Goal: Information Seeking & Learning: Find specific page/section

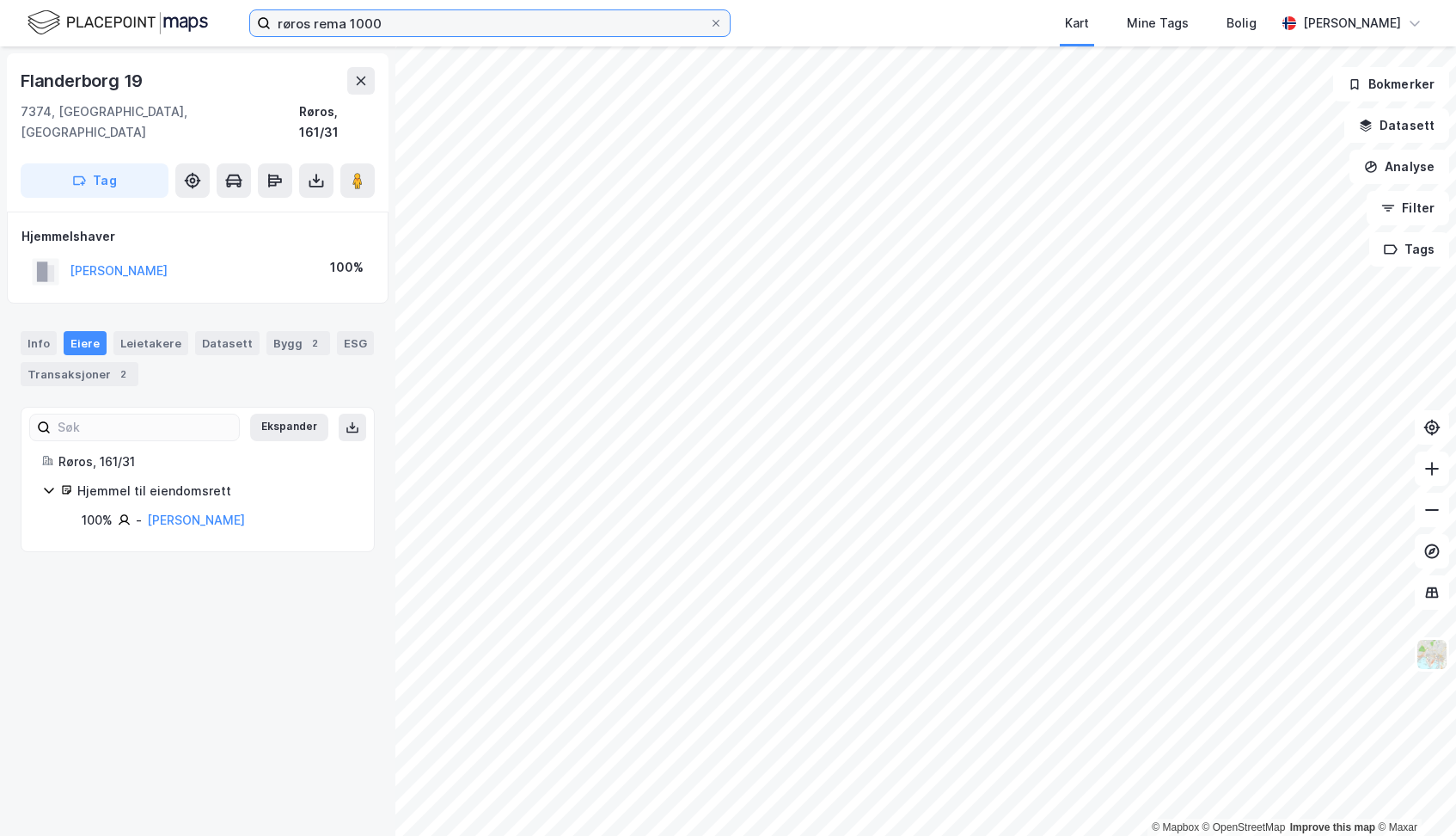
click at [408, 21] on input "røros rema 1000" at bounding box center [490, 23] width 438 height 26
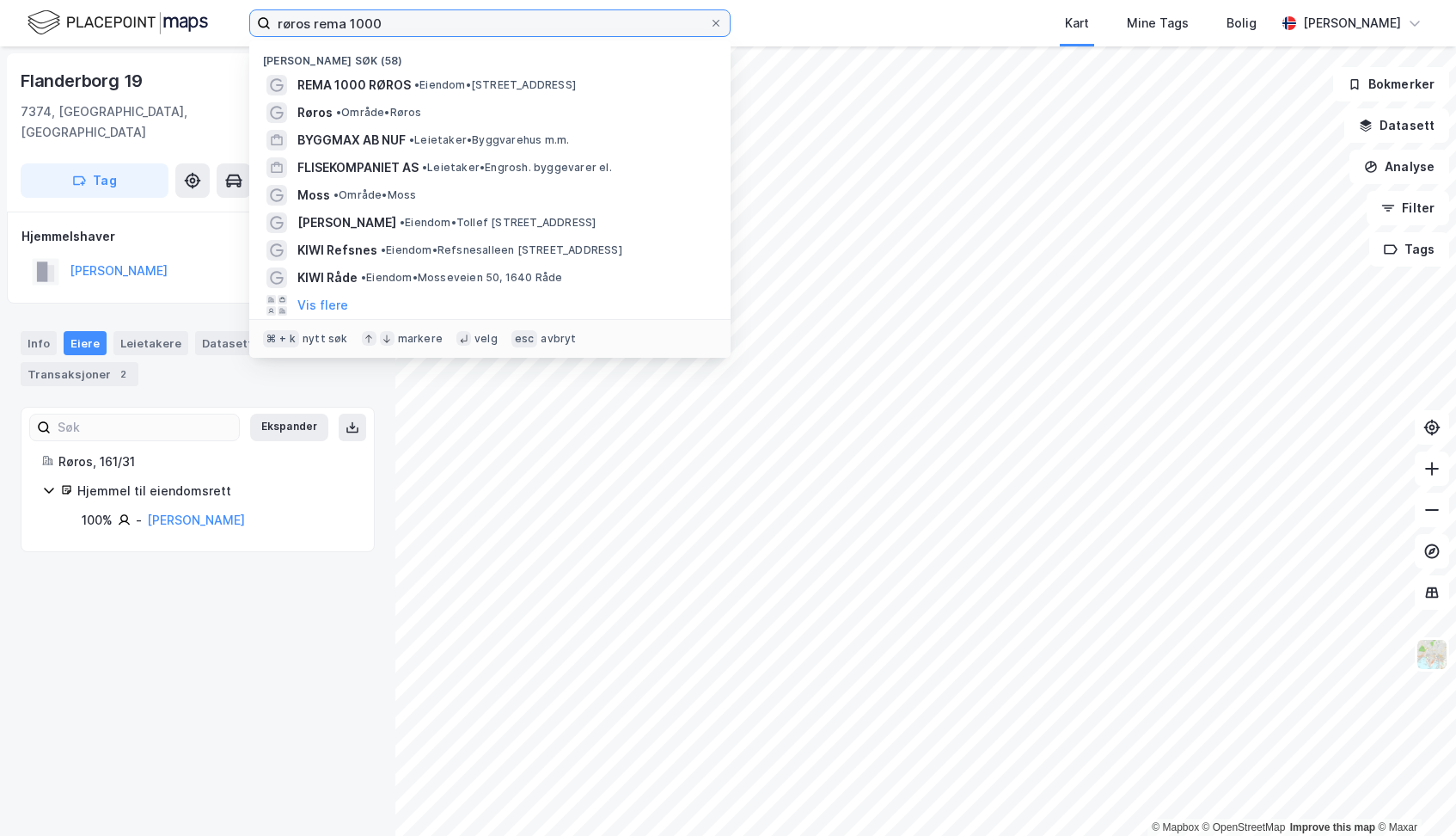
click at [408, 21] on input "røros rema 1000" at bounding box center [490, 23] width 438 height 26
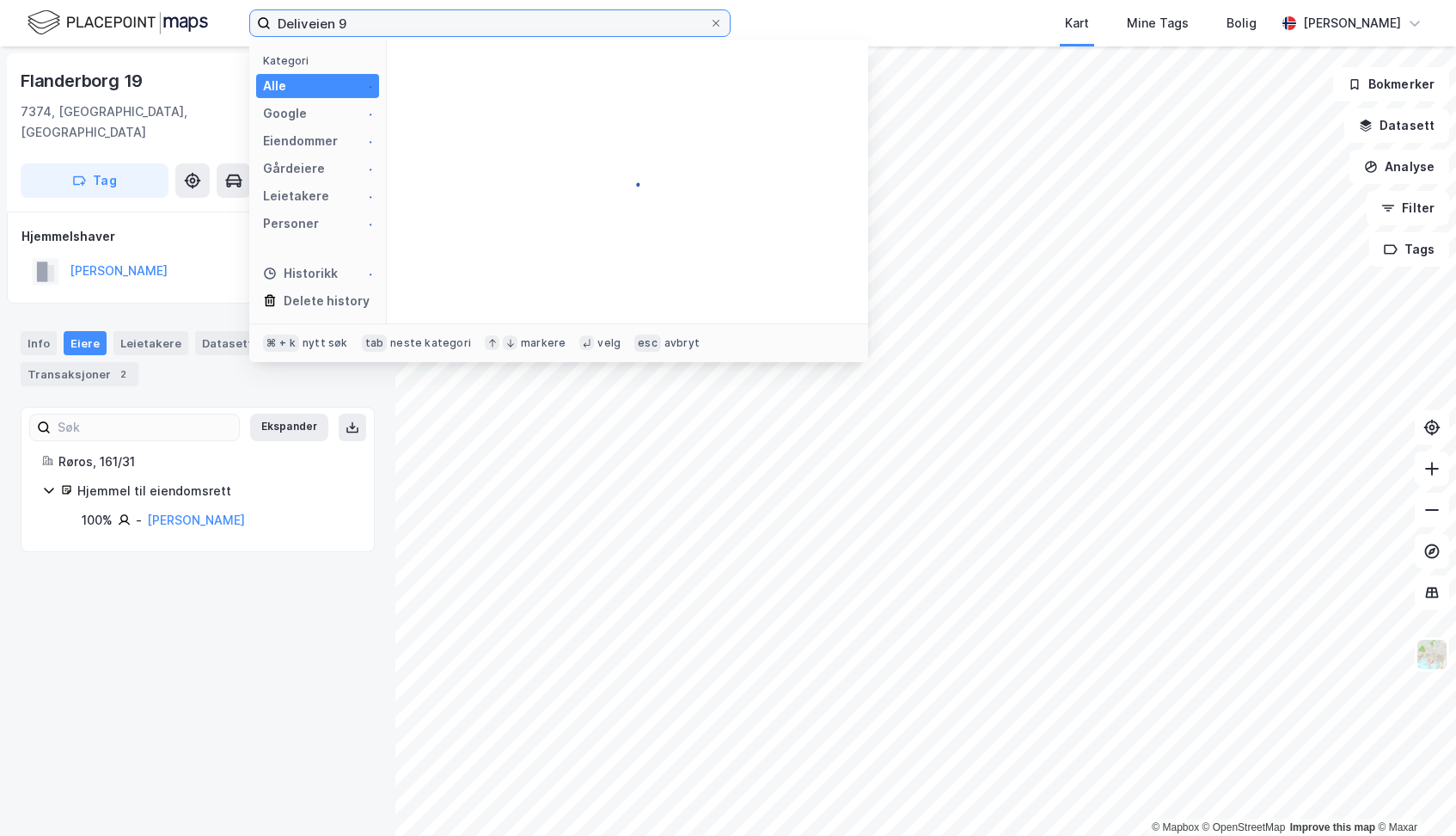
type input "Deliveien 9"
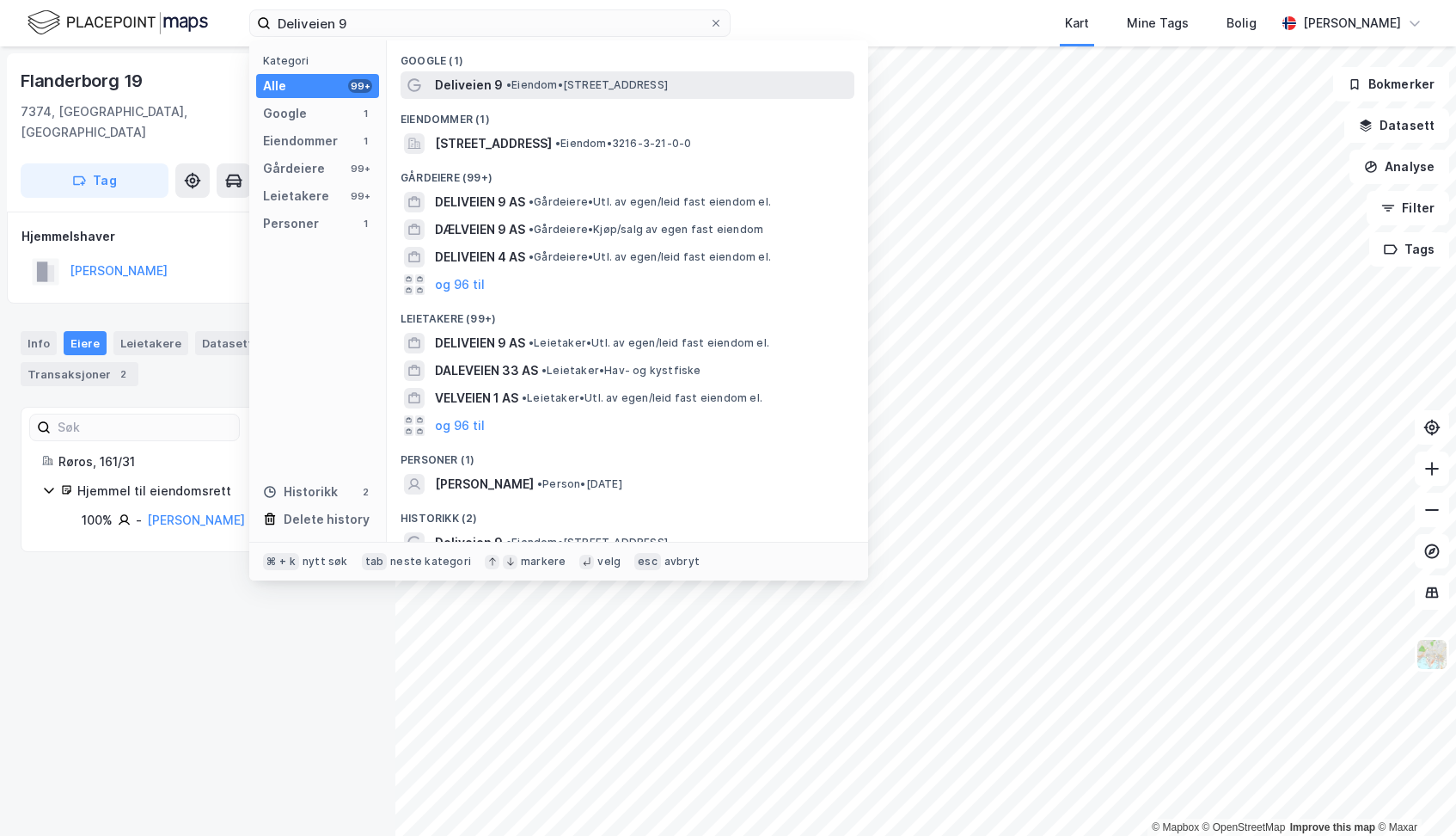
click at [443, 90] on span "Deliveien 9" at bounding box center [468, 84] width 68 height 20
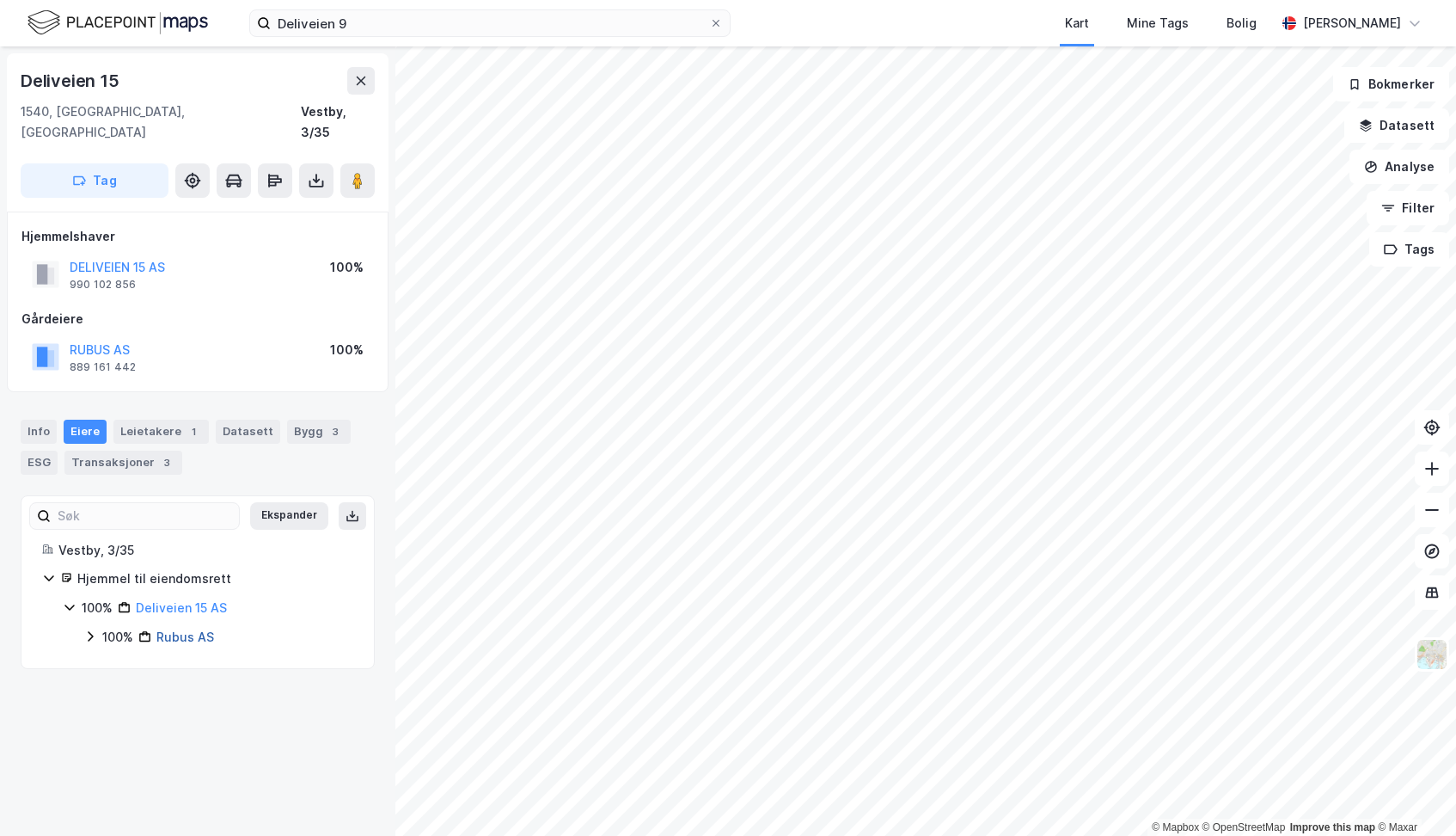
click at [183, 629] on link "Rubus AS" at bounding box center [185, 636] width 58 height 14
